Goal: Find contact information: Find contact information

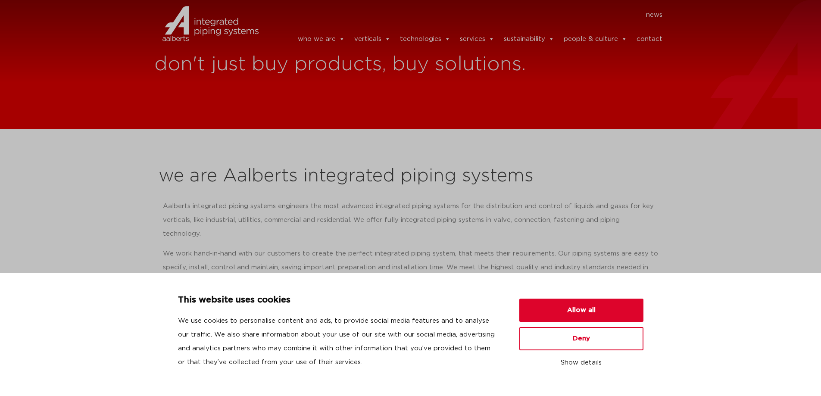
click at [650, 35] on link "contact" at bounding box center [649, 39] width 26 height 17
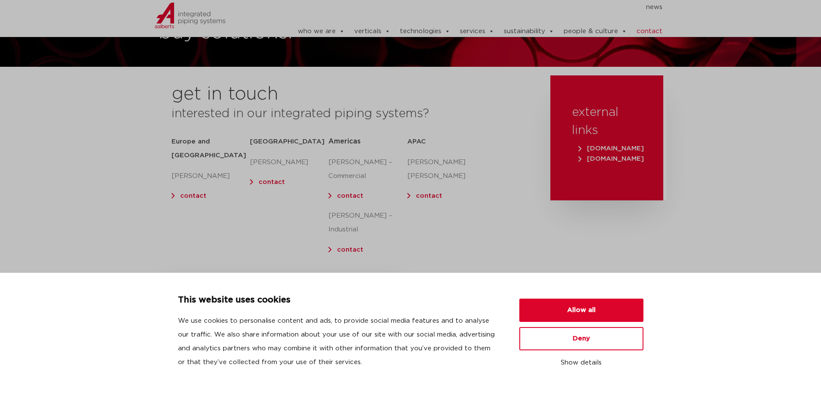
scroll to position [86, 0]
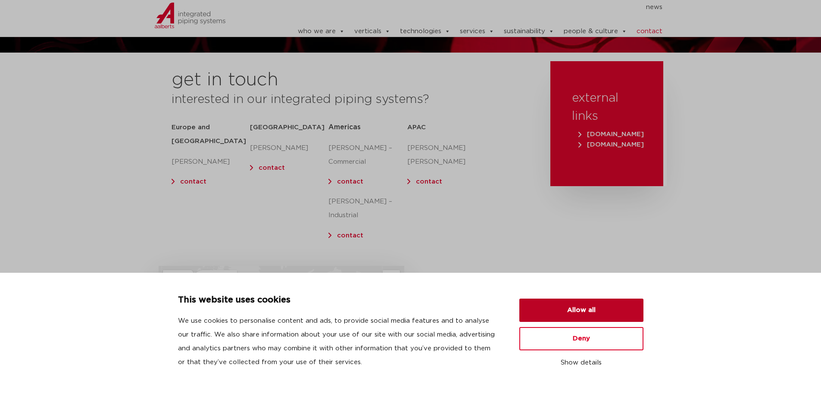
click at [553, 316] on button "Allow all" at bounding box center [581, 310] width 124 height 23
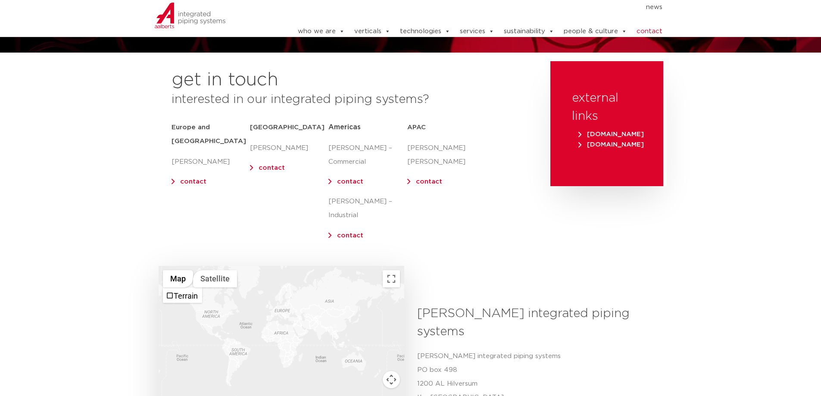
click at [209, 296] on div at bounding box center [282, 348] width 246 height 164
click at [351, 232] on link "contact" at bounding box center [350, 235] width 26 height 6
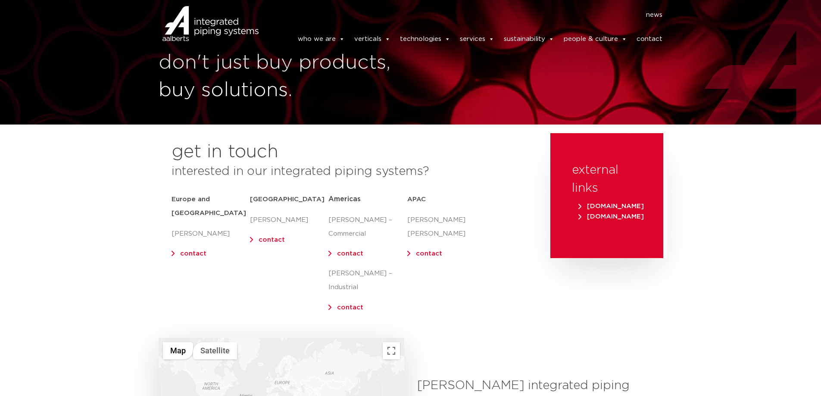
scroll to position [0, 0]
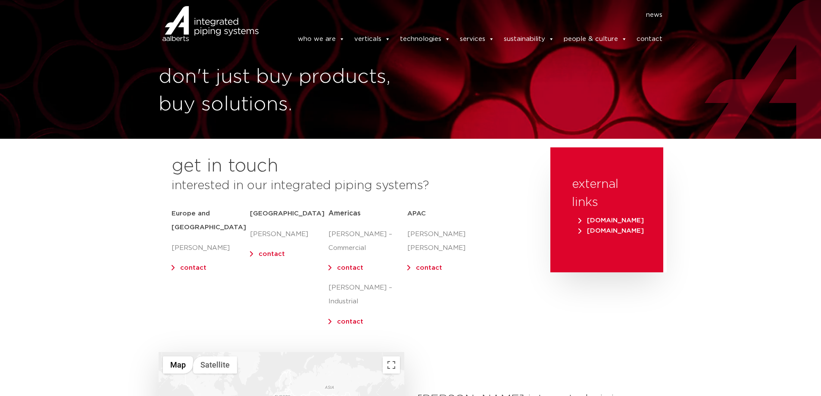
click at [648, 34] on link "contact" at bounding box center [649, 39] width 26 height 17
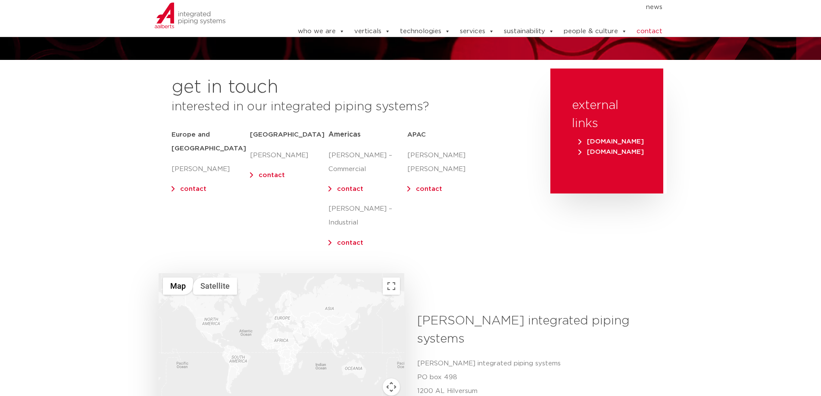
scroll to position [129, 0]
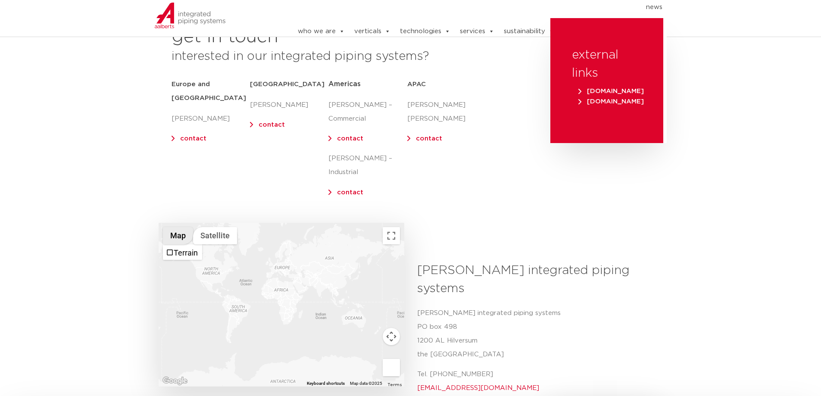
click at [177, 227] on button "Map" at bounding box center [178, 235] width 30 height 17
click at [390, 328] on button "Map camera controls" at bounding box center [391, 336] width 17 height 17
click at [327, 328] on button "Move left" at bounding box center [326, 336] width 17 height 17
click at [333, 246] on div at bounding box center [282, 305] width 246 height 164
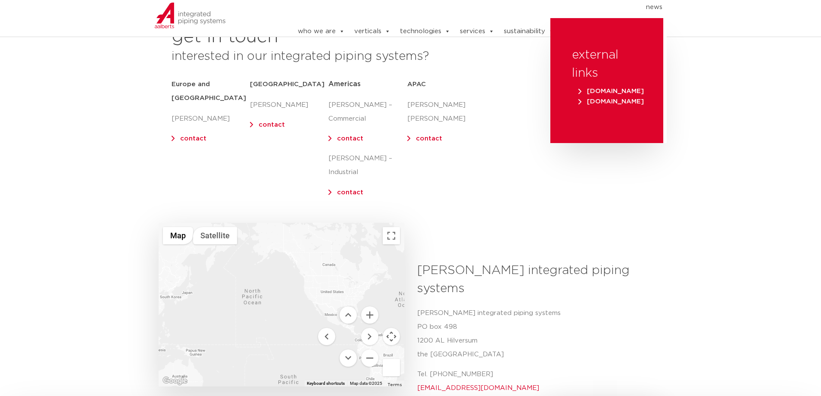
click at [335, 257] on div at bounding box center [282, 305] width 246 height 164
click at [350, 306] on button "Move up" at bounding box center [347, 314] width 17 height 17
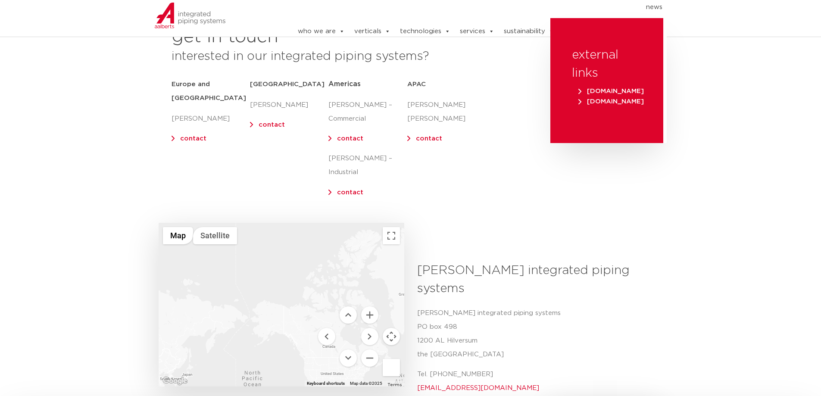
click at [311, 312] on div at bounding box center [282, 305] width 246 height 164
click at [295, 355] on div at bounding box center [282, 305] width 246 height 164
click at [296, 355] on div at bounding box center [282, 305] width 246 height 164
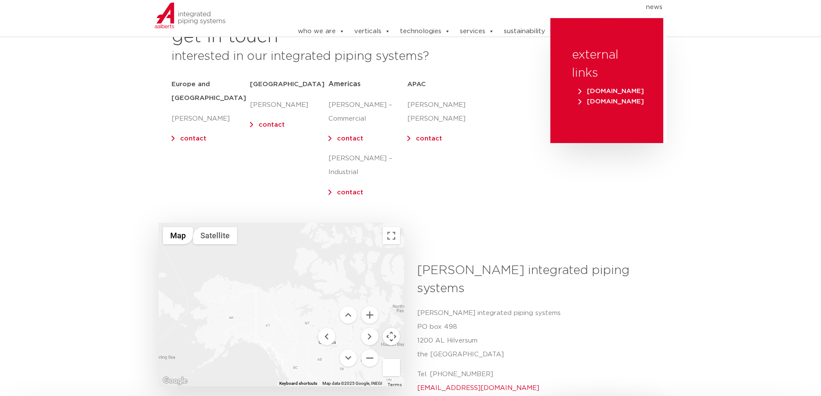
click at [296, 355] on div at bounding box center [282, 305] width 246 height 164
click at [296, 354] on div at bounding box center [282, 305] width 246 height 164
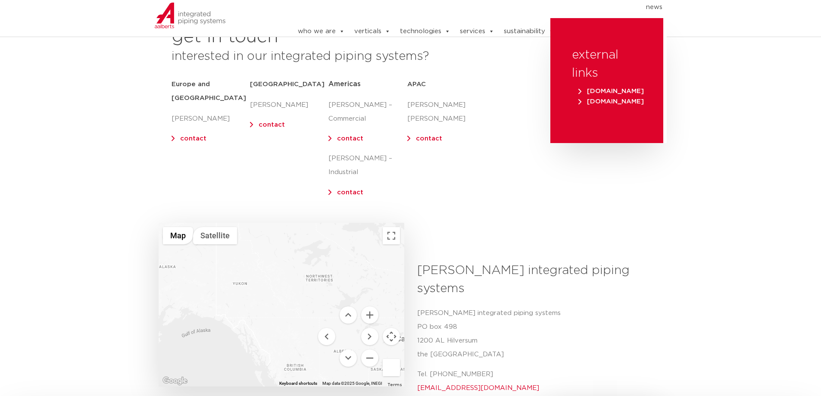
click at [294, 350] on div at bounding box center [282, 305] width 246 height 164
click at [292, 348] on div at bounding box center [282, 305] width 246 height 164
click at [293, 348] on div at bounding box center [282, 305] width 246 height 164
click at [295, 353] on div at bounding box center [282, 305] width 246 height 164
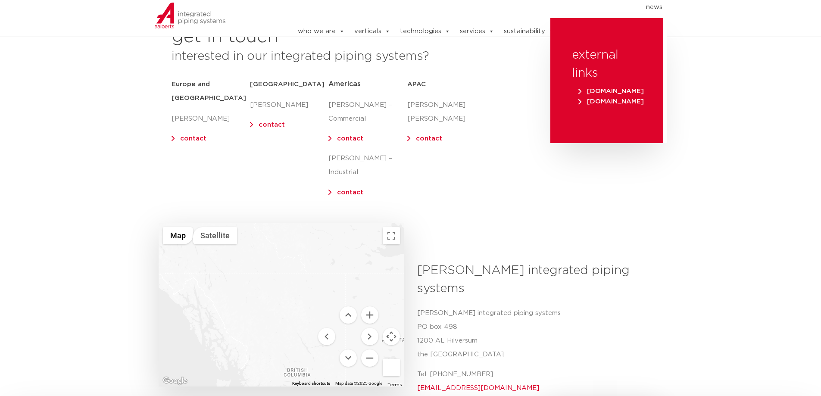
click at [295, 353] on div at bounding box center [282, 305] width 246 height 164
drag, startPoint x: 286, startPoint y: 335, endPoint x: 232, endPoint y: 360, distance: 59.6
click at [233, 354] on div at bounding box center [282, 305] width 246 height 164
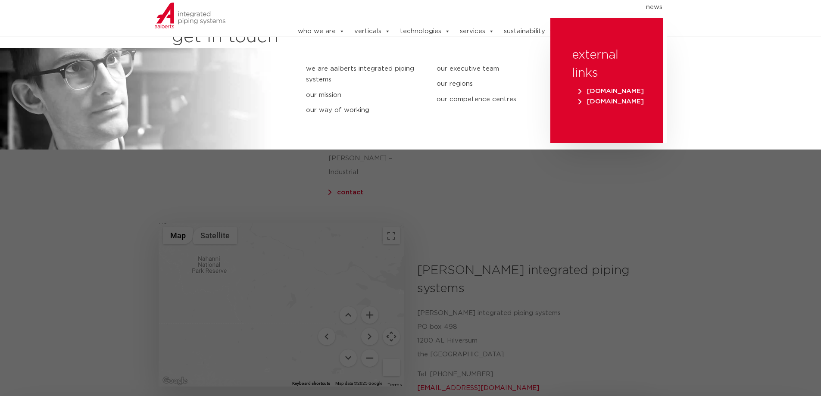
click at [328, 25] on link "who we are" at bounding box center [321, 31] width 47 height 17
